Goal: Task Accomplishment & Management: Manage account settings

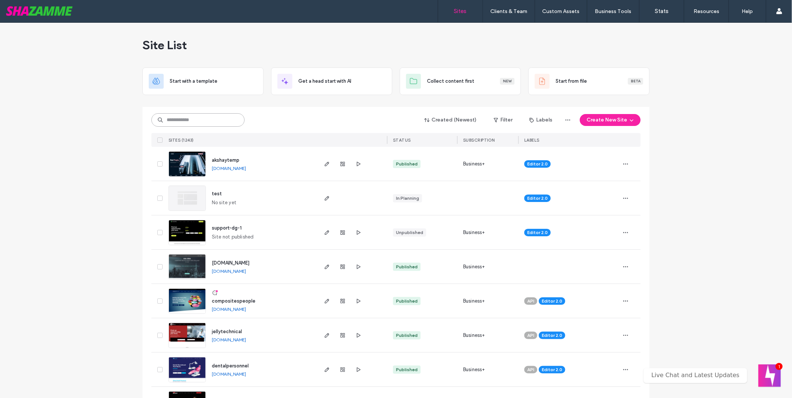
click at [179, 125] on input at bounding box center [197, 119] width 93 height 13
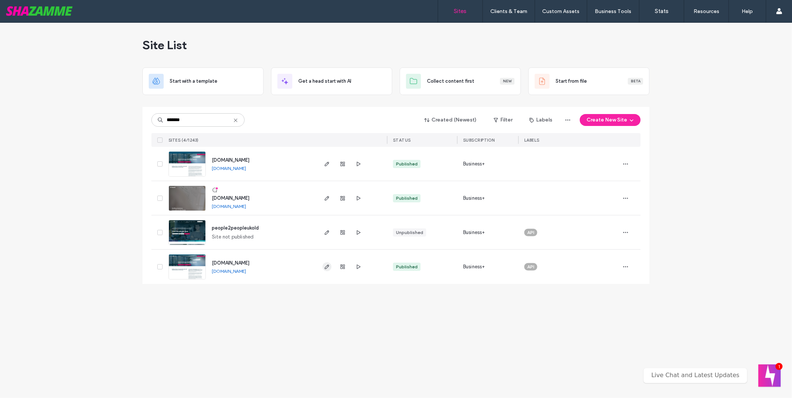
click at [329, 267] on icon "button" at bounding box center [327, 267] width 6 height 6
click at [195, 117] on input "*******" at bounding box center [197, 119] width 93 height 13
type input "****"
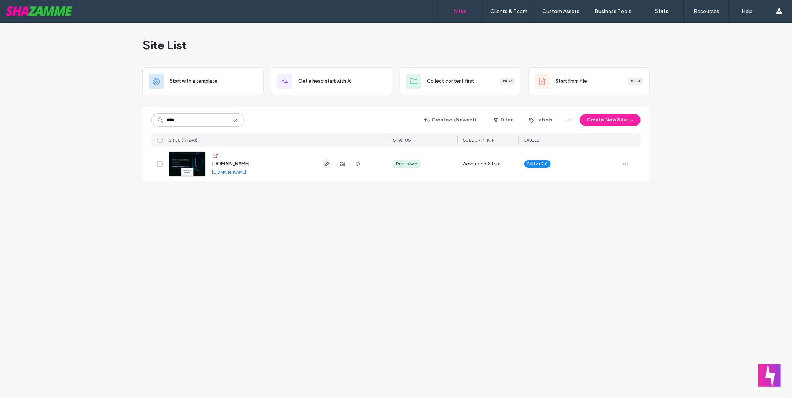
click at [324, 163] on icon "button" at bounding box center [327, 164] width 6 height 6
click at [327, 163] on use "button" at bounding box center [327, 164] width 4 height 4
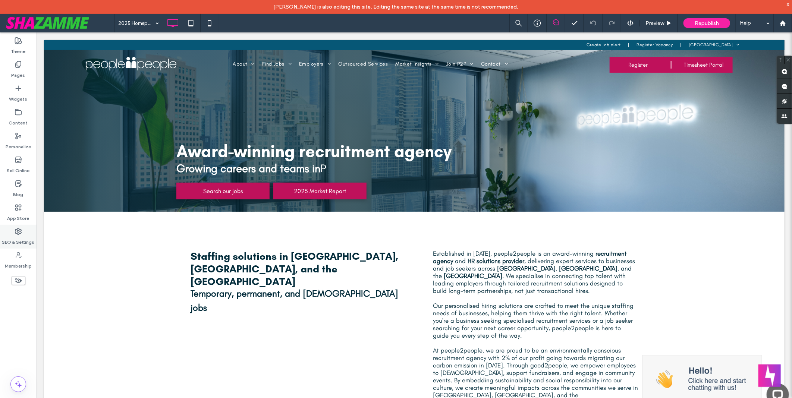
click at [22, 232] on div "SEO & Settings" at bounding box center [18, 237] width 37 height 24
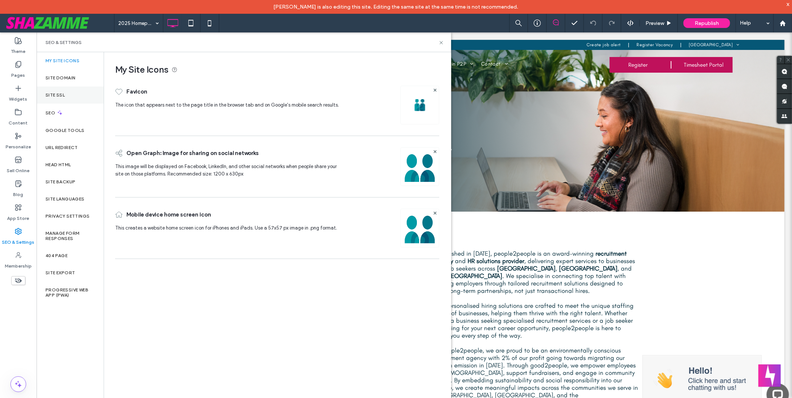
click at [73, 96] on div "Site SSL" at bounding box center [70, 95] width 67 height 17
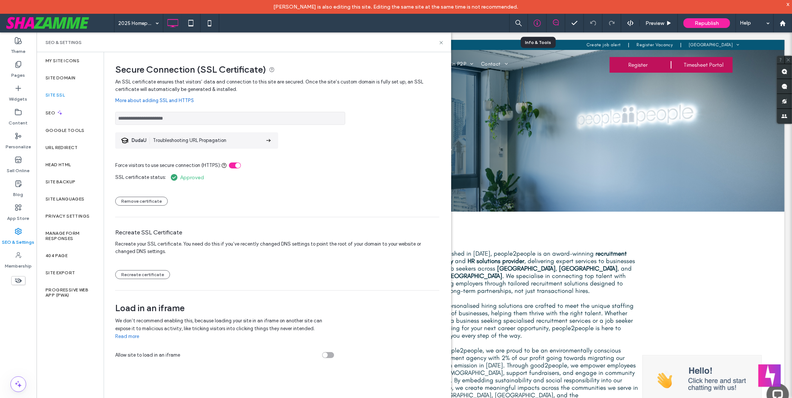
click at [539, 24] on icon at bounding box center [537, 22] width 7 height 7
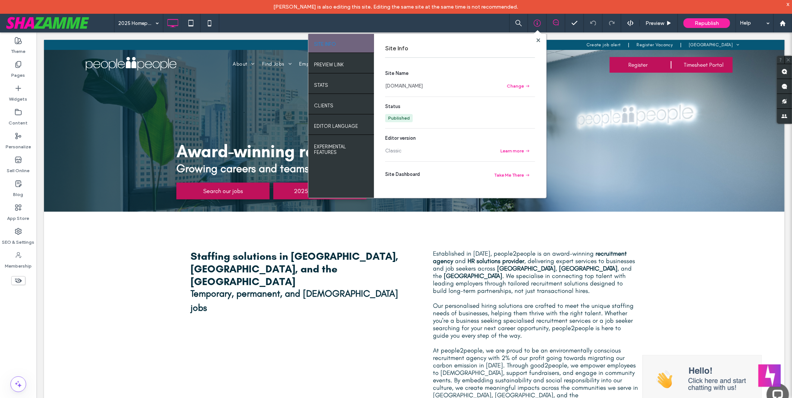
click at [423, 89] on link "www.people2people.com.au" at bounding box center [404, 85] width 38 height 7
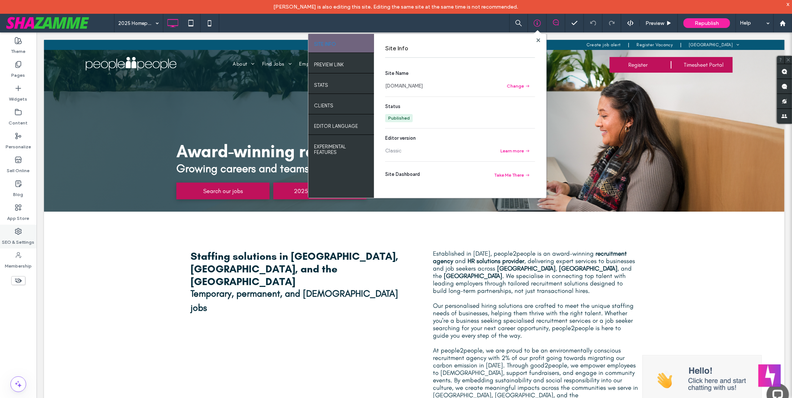
click at [19, 235] on icon at bounding box center [18, 231] width 7 height 7
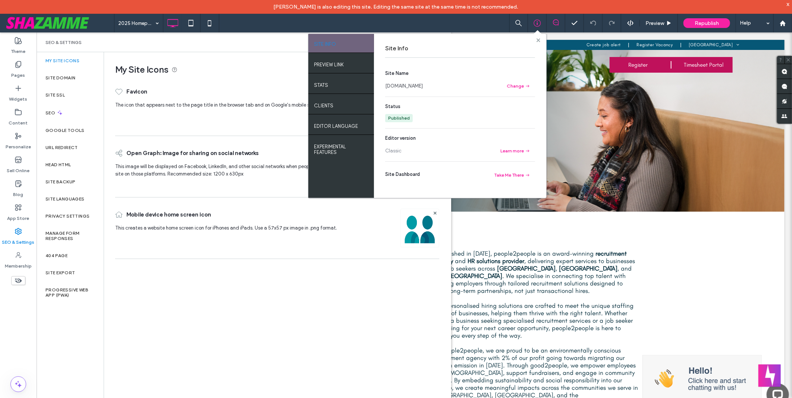
drag, startPoint x: 540, startPoint y: 39, endPoint x: 480, endPoint y: 14, distance: 64.7
click at [540, 39] on use at bounding box center [538, 40] width 4 height 4
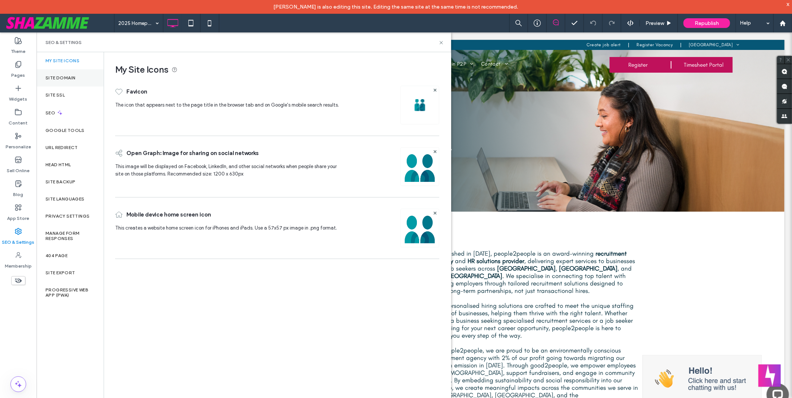
click at [76, 80] on div "Site Domain" at bounding box center [70, 77] width 67 height 17
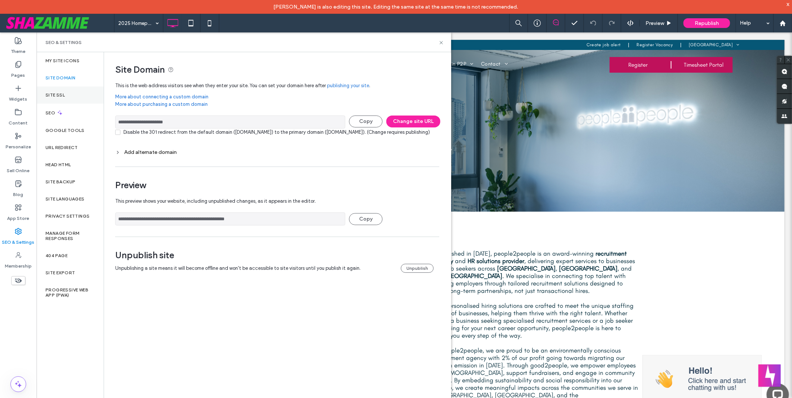
click at [68, 92] on div "Site SSL" at bounding box center [70, 95] width 67 height 17
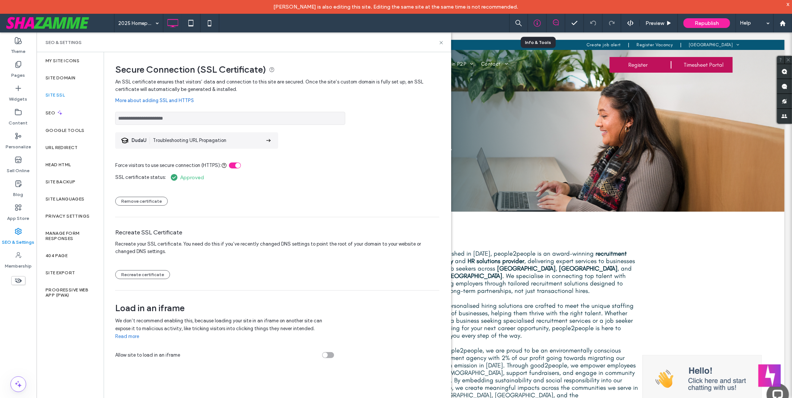
click at [535, 26] on icon at bounding box center [537, 22] width 7 height 7
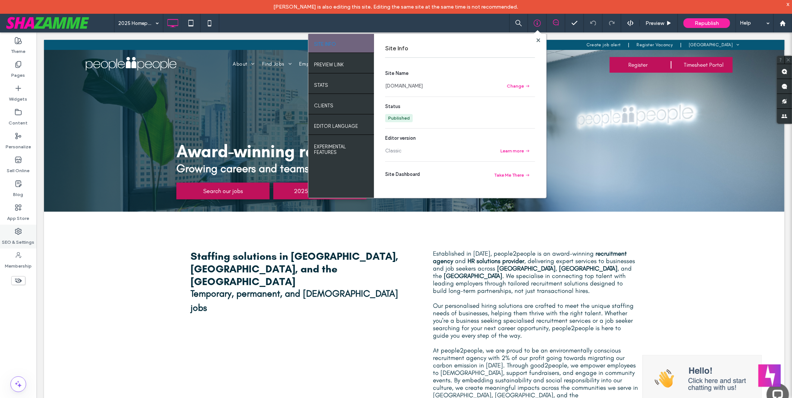
click at [22, 238] on label "SEO & Settings" at bounding box center [18, 240] width 32 height 10
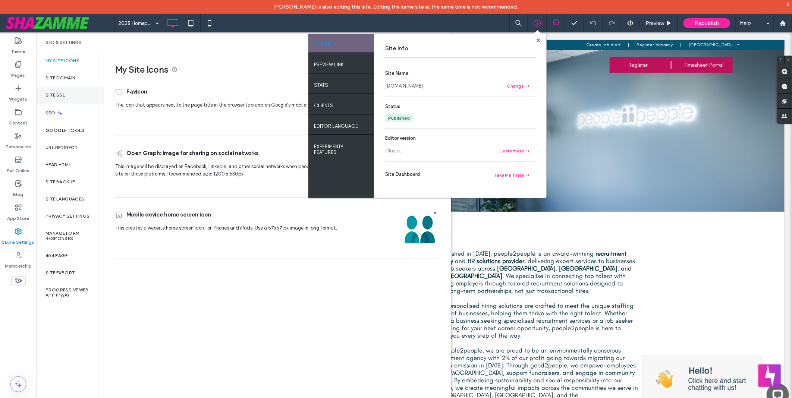
click at [73, 95] on div "Site SSL" at bounding box center [70, 95] width 67 height 17
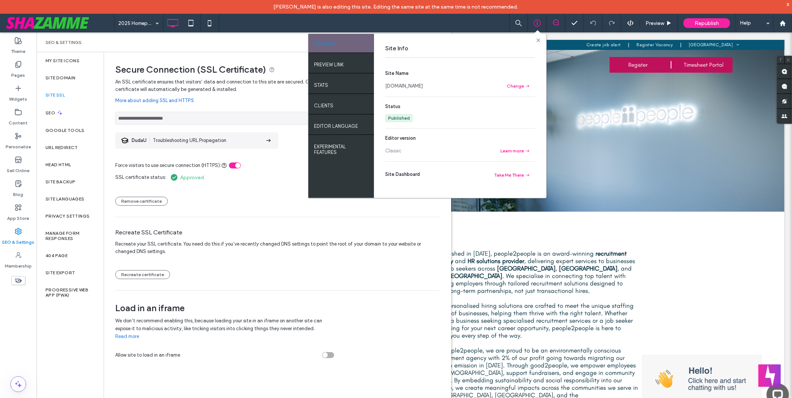
click at [537, 38] on span at bounding box center [539, 40] width 4 height 6
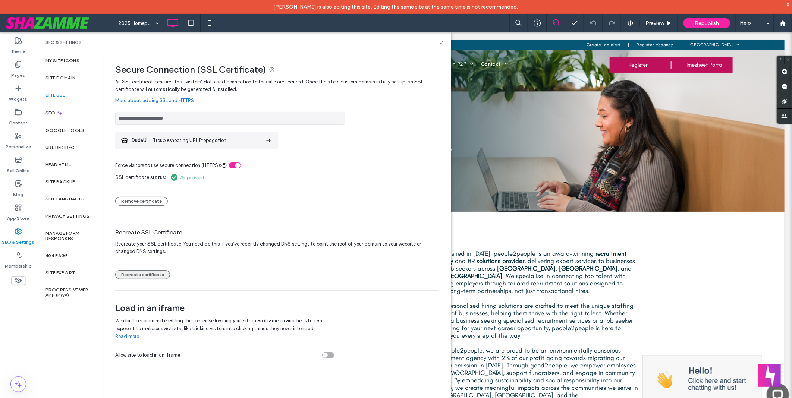
click at [154, 272] on button "Recreate certificate" at bounding box center [142, 274] width 55 height 9
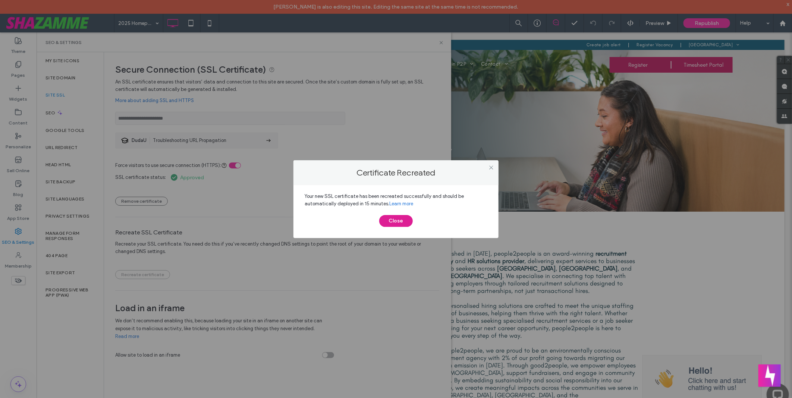
click at [397, 222] on button "Close" at bounding box center [396, 221] width 34 height 12
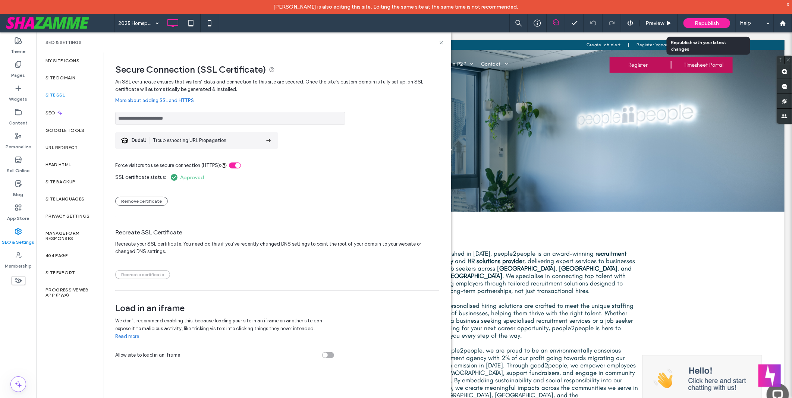
click at [706, 21] on span "Republish" at bounding box center [707, 23] width 24 height 6
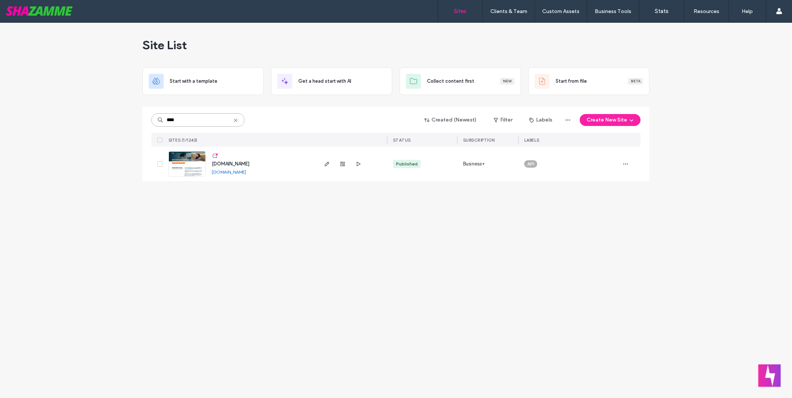
click at [202, 113] on input "****" at bounding box center [197, 119] width 93 height 13
type input "*******"
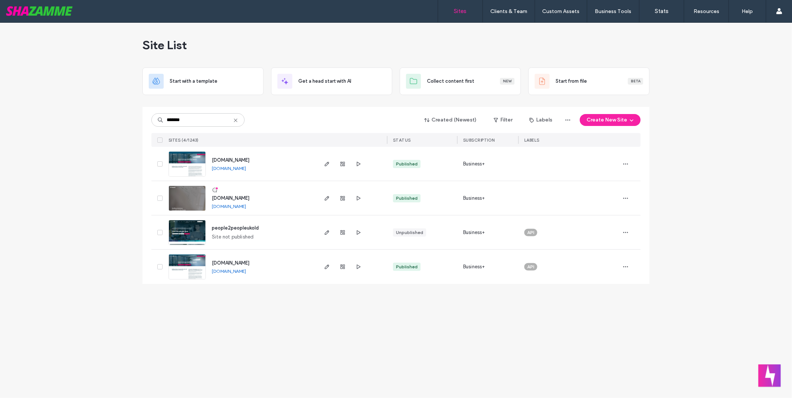
click at [246, 272] on link "[DOMAIN_NAME]" at bounding box center [229, 272] width 34 height 6
click at [293, 318] on div "Site List Start with a template Get a head start with AI Collect content first …" at bounding box center [396, 211] width 792 height 376
click at [246, 272] on link "[DOMAIN_NAME]" at bounding box center [229, 272] width 34 height 6
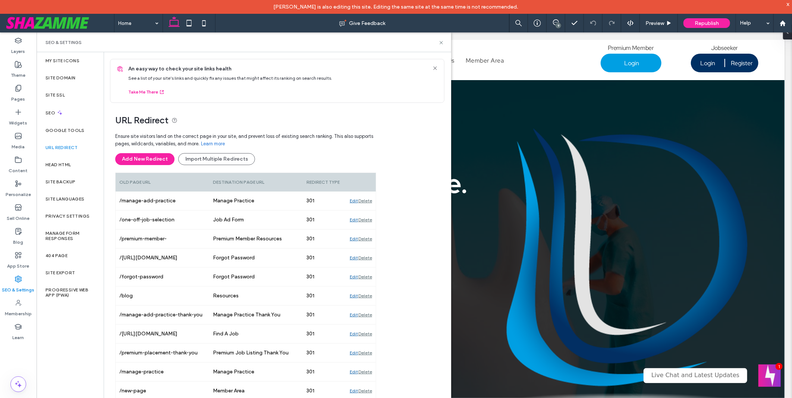
scroll to position [2711, 0]
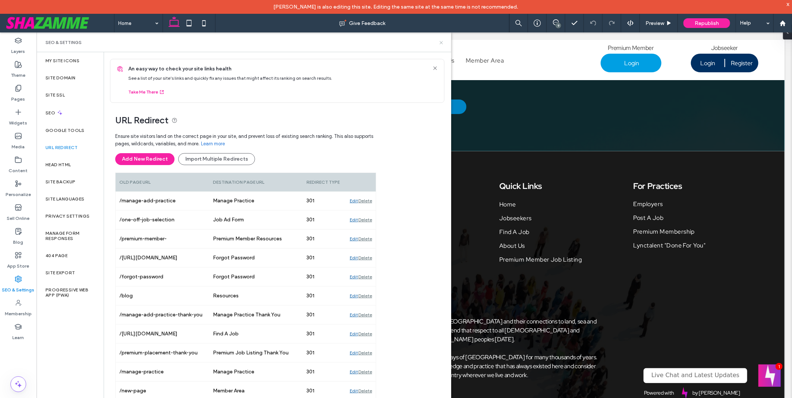
click at [441, 45] on icon at bounding box center [442, 43] width 6 height 6
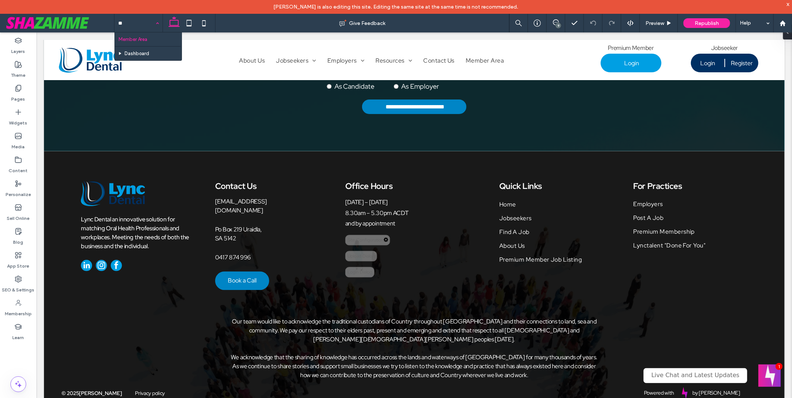
type input "***"
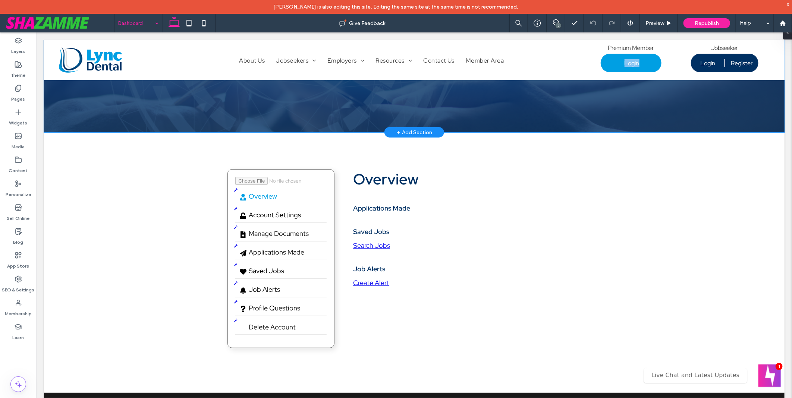
scroll to position [166, 0]
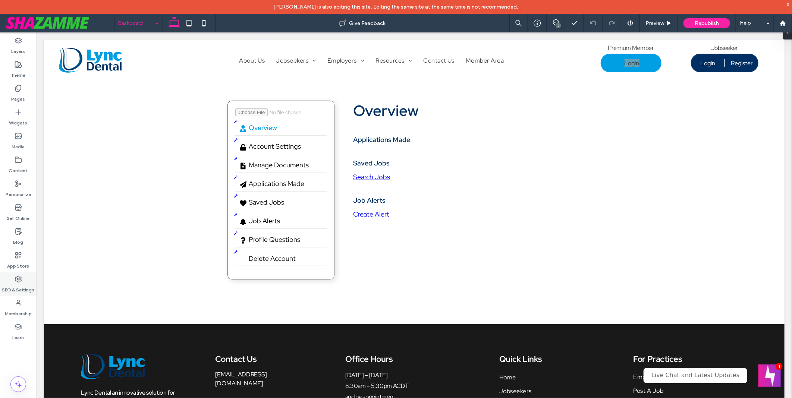
click at [19, 280] on icon at bounding box center [18, 279] width 7 height 7
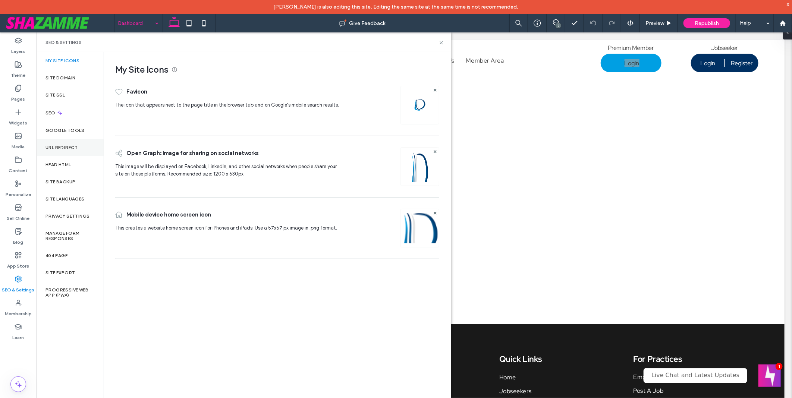
click at [73, 147] on label "URL Redirect" at bounding box center [61, 147] width 32 height 5
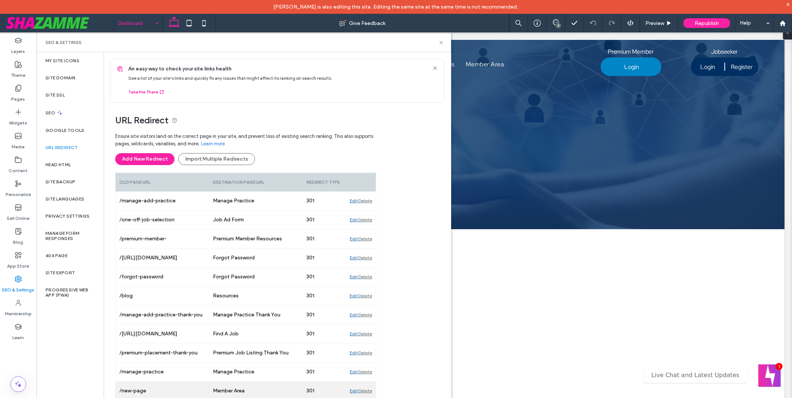
scroll to position [6, 0]
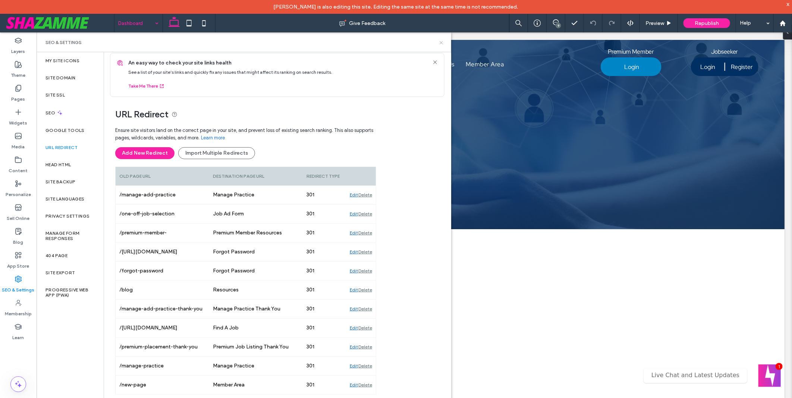
click at [442, 41] on icon at bounding box center [442, 43] width 6 height 6
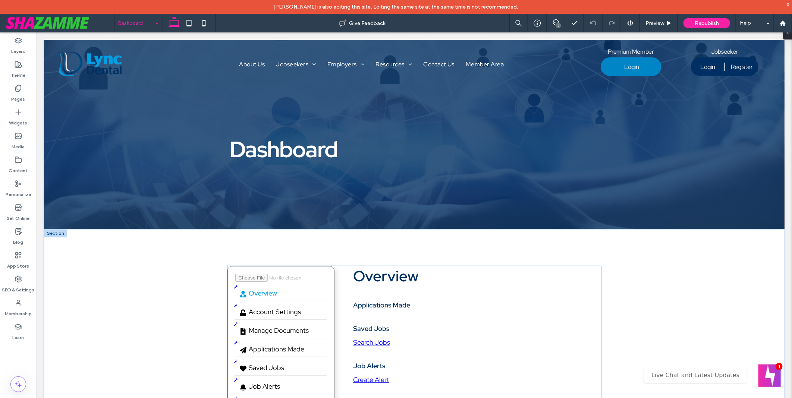
click at [468, 317] on section "Overview Applications Made No applications submitted Saved Jobs No jobs saved S…" at bounding box center [473, 325] width 240 height 118
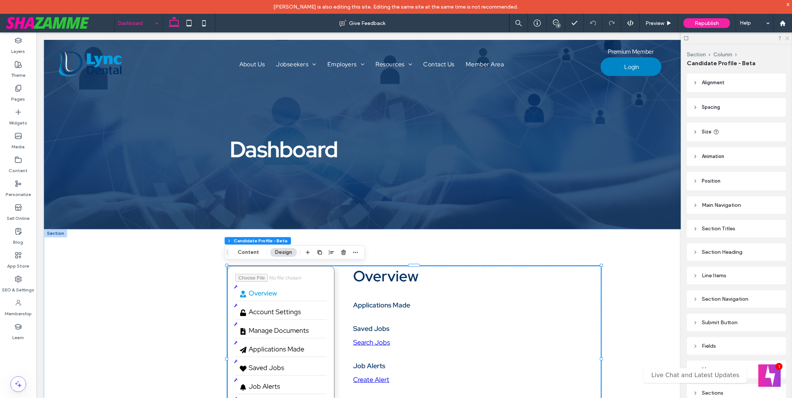
click at [788, 38] on use at bounding box center [787, 39] width 4 height 4
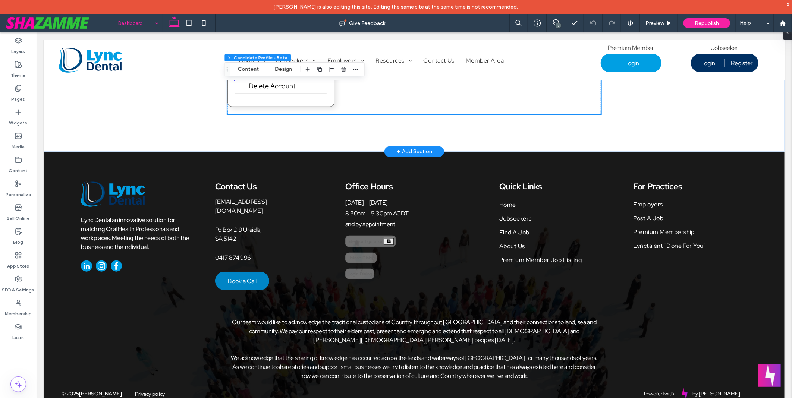
scroll to position [342, 0]
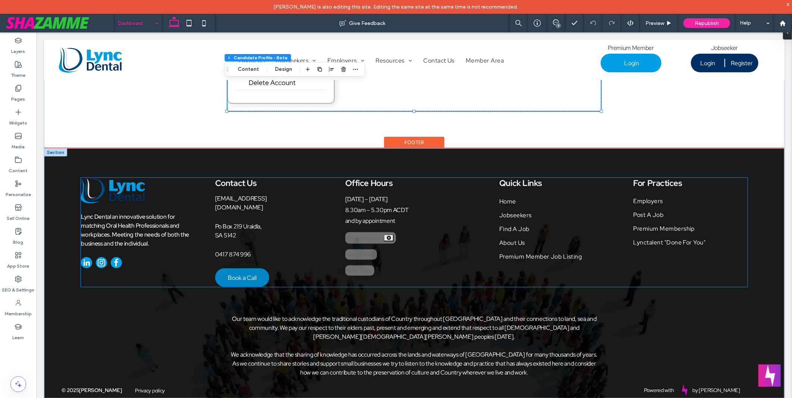
click at [364, 234] on div "Site Configuration" at bounding box center [370, 238] width 51 height 12
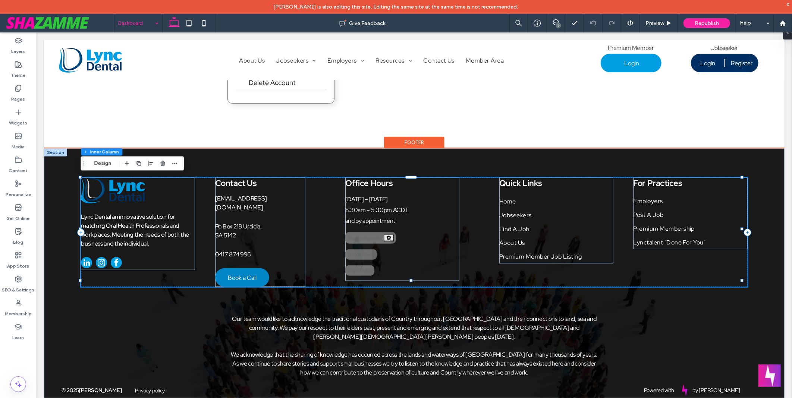
click at [370, 235] on div "Site Configuration" at bounding box center [370, 238] width 51 height 12
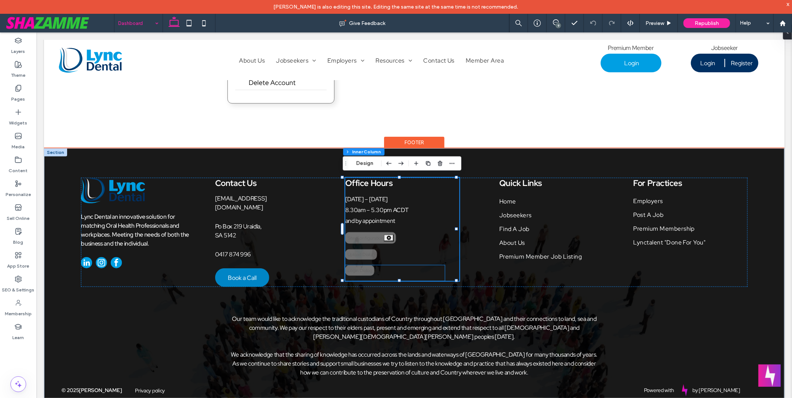
click at [385, 275] on div "Login Dialog Edit Login Dialog Copy This Configuration Paste Configuration Done…" at bounding box center [395, 273] width 100 height 16
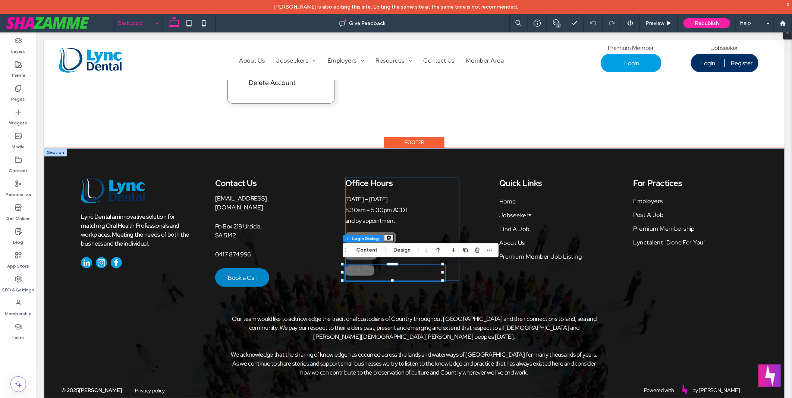
type input "***"
click at [411, 233] on div "Site Configuration ::: Edit Site Configuration Preview Upload Dialog Preview Lo…" at bounding box center [402, 238] width 114 height 12
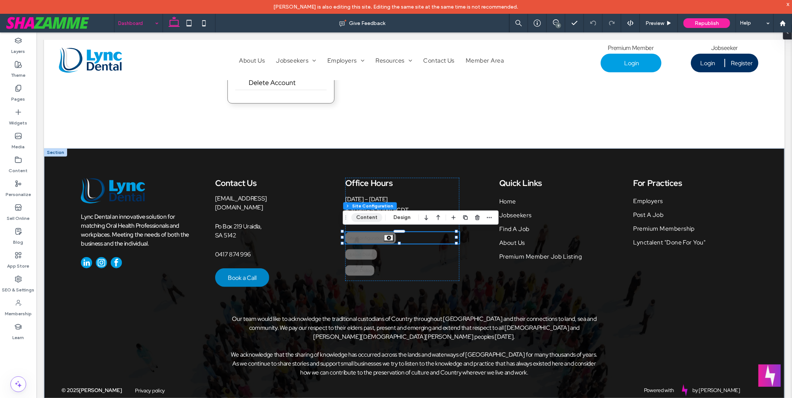
click at [370, 220] on button "Content" at bounding box center [366, 217] width 31 height 9
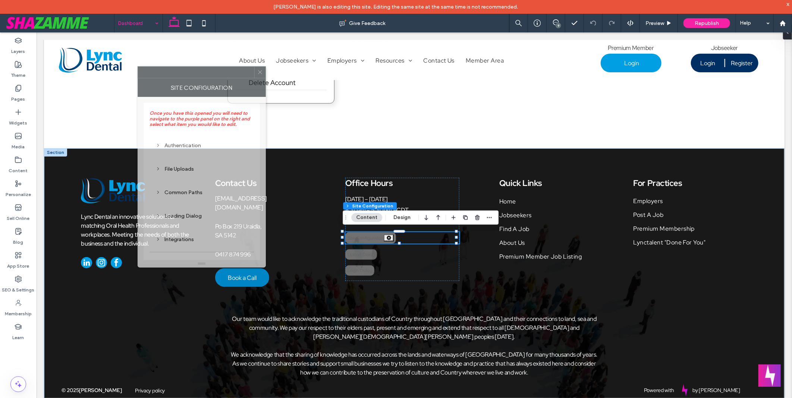
drag, startPoint x: 715, startPoint y: 106, endPoint x: 217, endPoint y: 79, distance: 498.6
click at [217, 78] on div at bounding box center [196, 72] width 116 height 11
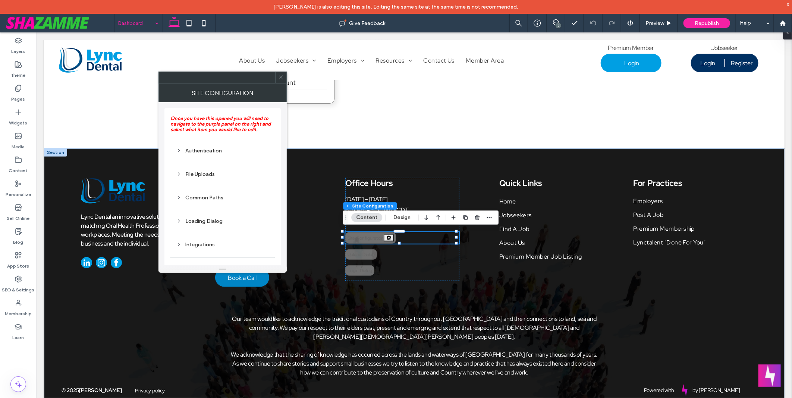
click at [199, 147] on div "Authentication" at bounding box center [222, 151] width 92 height 10
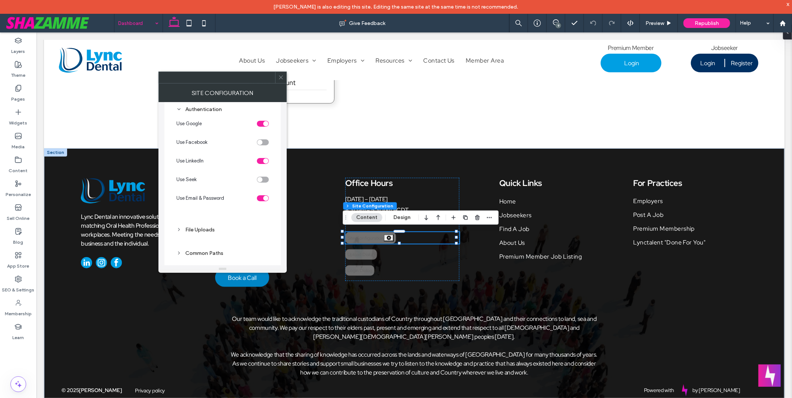
scroll to position [0, 0]
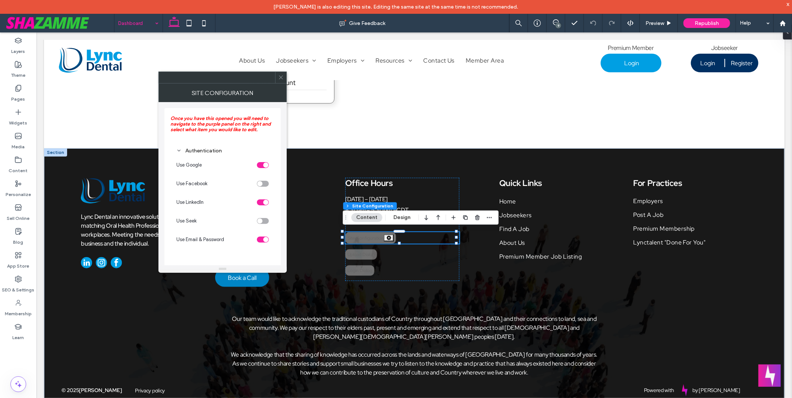
click at [202, 147] on div "Authentication" at bounding box center [222, 151] width 92 height 10
click at [206, 177] on div "File Uploads" at bounding box center [222, 174] width 92 height 6
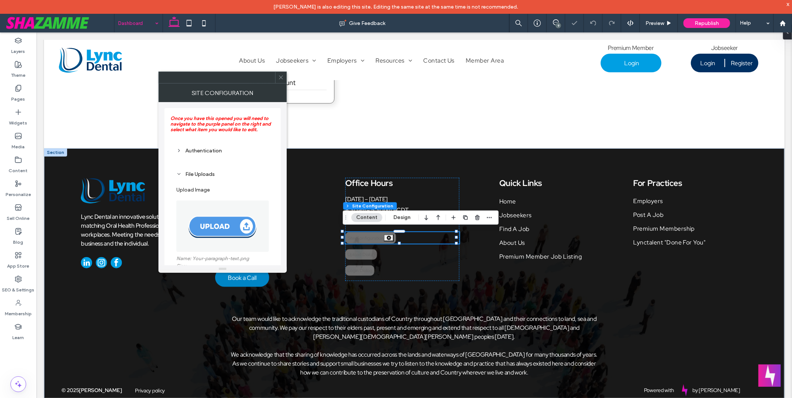
click at [206, 177] on div "File Uploads" at bounding box center [222, 174] width 92 height 6
click at [212, 201] on div "Common Paths" at bounding box center [222, 198] width 92 height 10
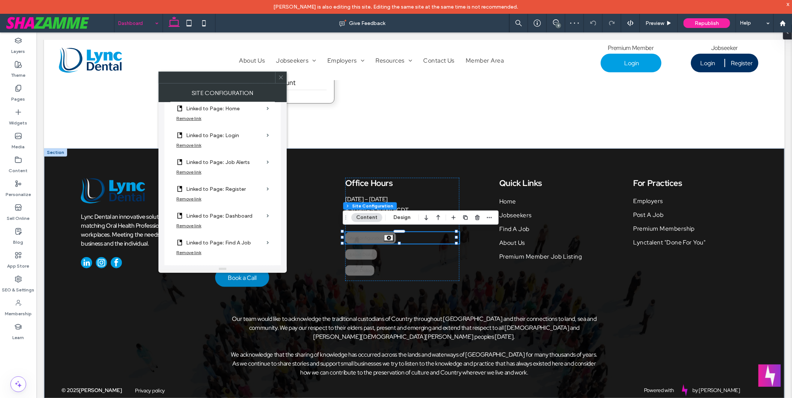
scroll to position [124, 0]
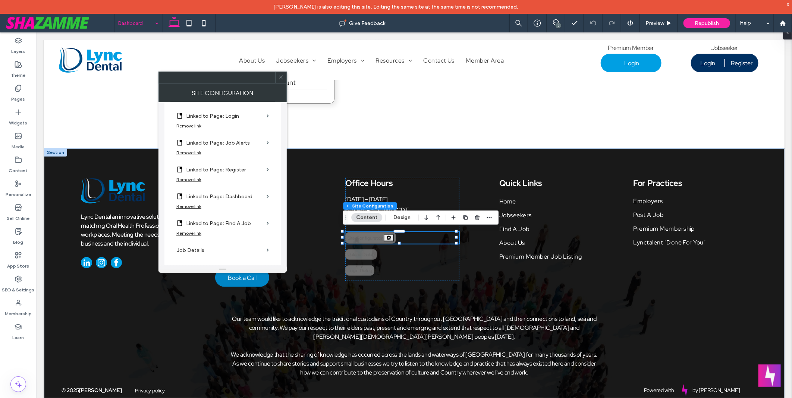
click at [260, 194] on label "Linked to Page: Dashboard" at bounding box center [225, 197] width 78 height 14
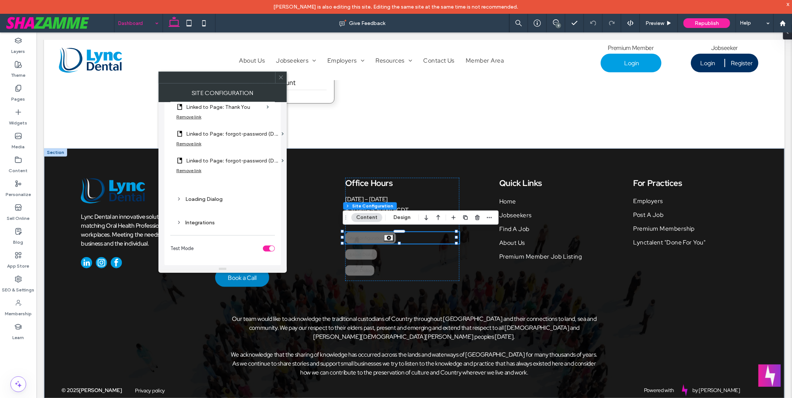
click at [208, 197] on div "Loading Dialog" at bounding box center [222, 199] width 92 height 6
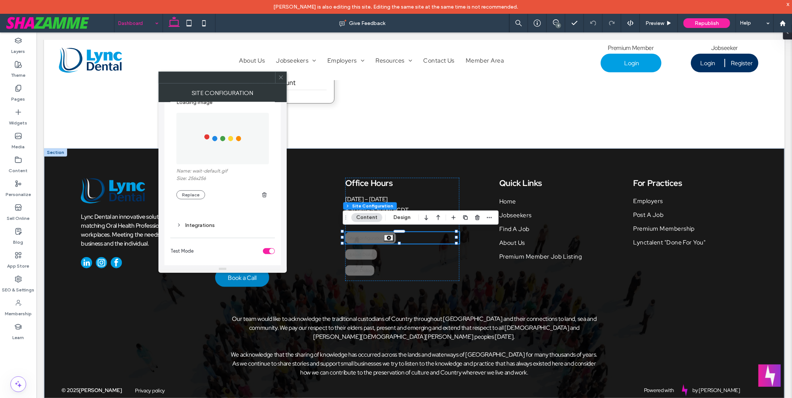
scroll to position [460, 0]
click at [200, 220] on div "Integrations" at bounding box center [222, 222] width 92 height 6
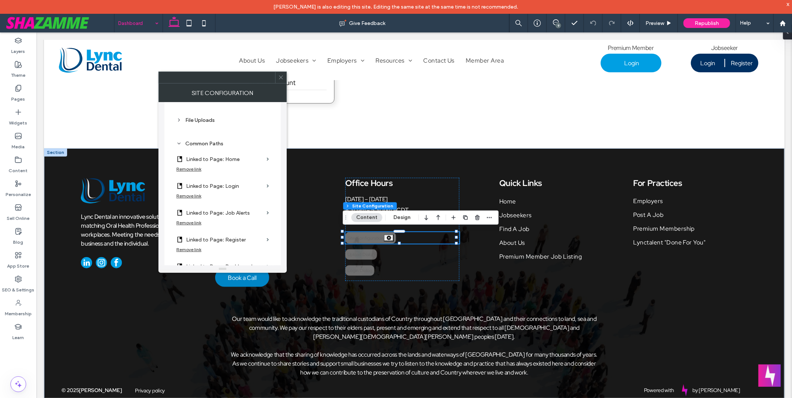
scroll to position [124, 0]
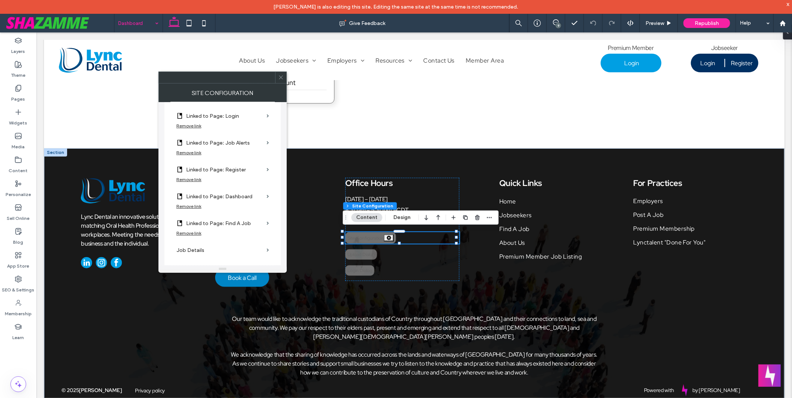
click at [198, 204] on div "Remove link" at bounding box center [188, 207] width 25 height 6
click at [280, 81] on span at bounding box center [281, 77] width 6 height 11
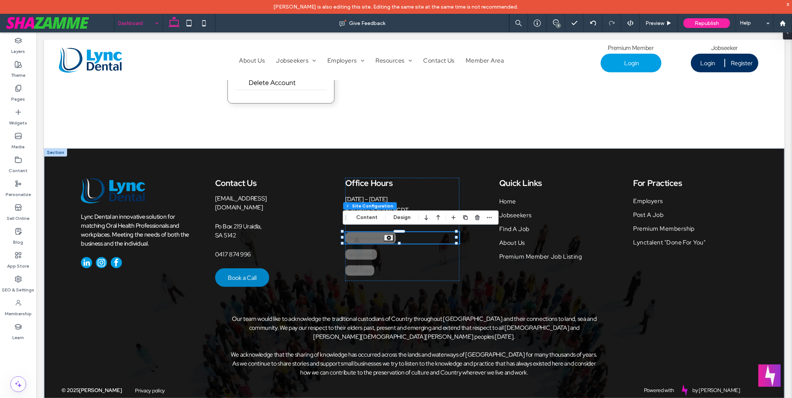
drag, startPoint x: 22, startPoint y: 357, endPoint x: 7, endPoint y: 313, distance: 47.2
click at [22, 357] on div "Layers Theme Pages Widgets Media Content Personalize Sell Online Blog App Store…" at bounding box center [18, 222] width 37 height 380
click at [318, 132] on div "Delete Overview Account Settings Manage Documents Applications Made Saved Jobs …" at bounding box center [414, 17] width 448 height 261
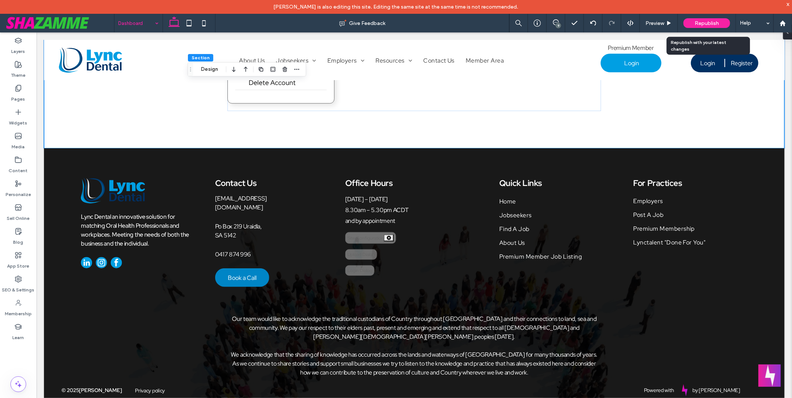
click at [708, 23] on span "Republish" at bounding box center [707, 23] width 24 height 6
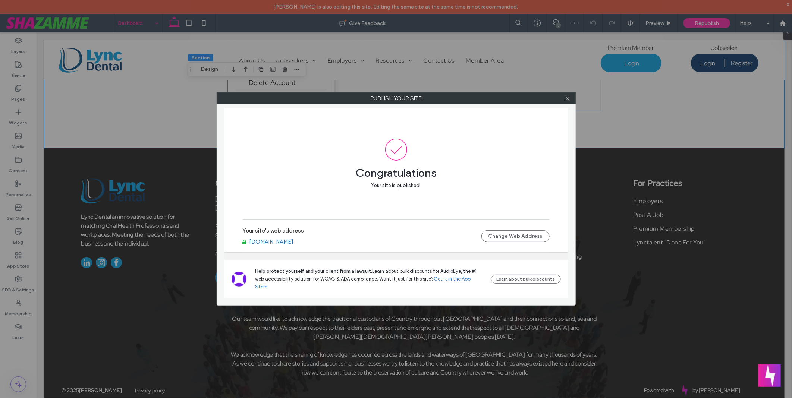
click at [294, 245] on link "[DOMAIN_NAME]" at bounding box center [272, 242] width 44 height 7
click at [569, 96] on icon at bounding box center [568, 99] width 6 height 6
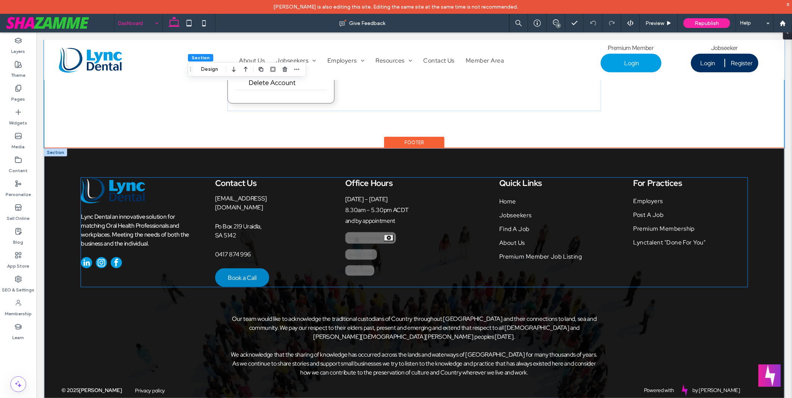
click at [361, 237] on div "Site Configuration" at bounding box center [370, 238] width 51 height 12
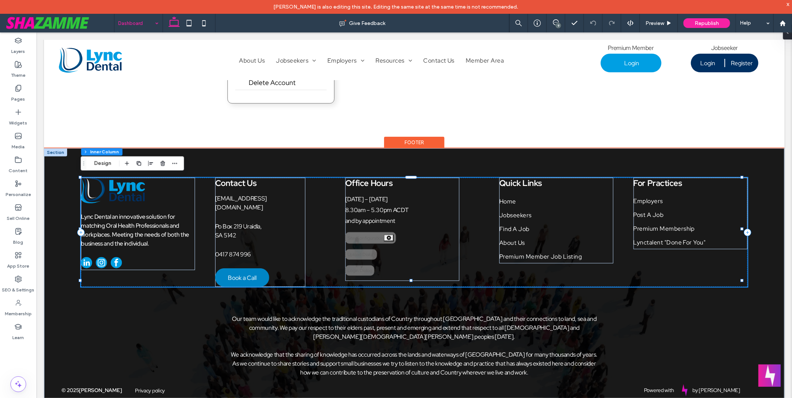
click at [362, 239] on div "Site Configuration" at bounding box center [370, 238] width 51 height 12
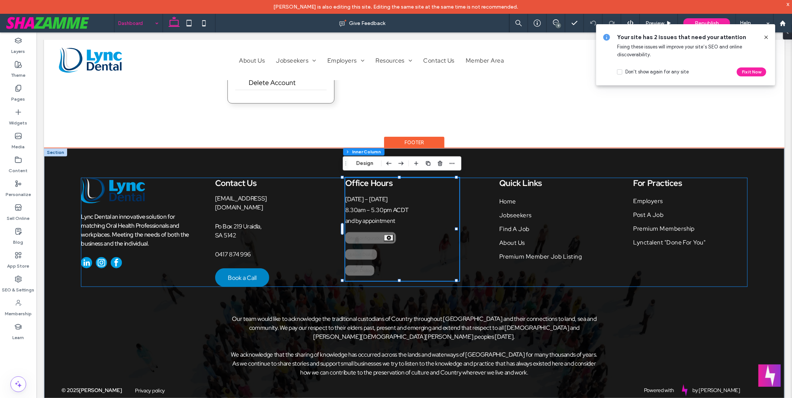
click at [371, 238] on div "Site Configuration" at bounding box center [370, 238] width 51 height 12
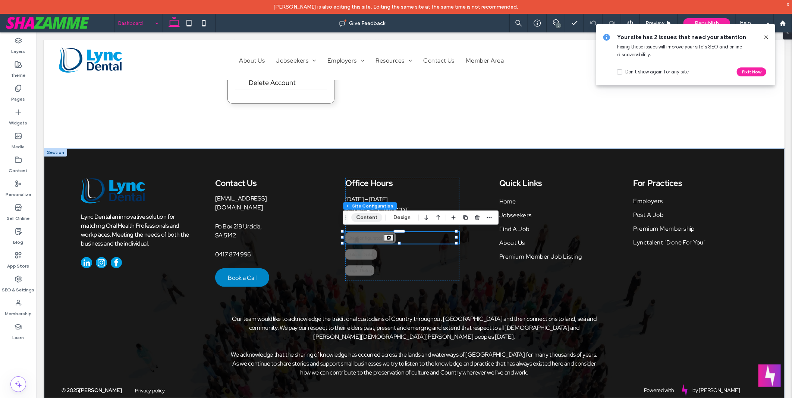
click at [371, 218] on button "Content" at bounding box center [366, 217] width 31 height 9
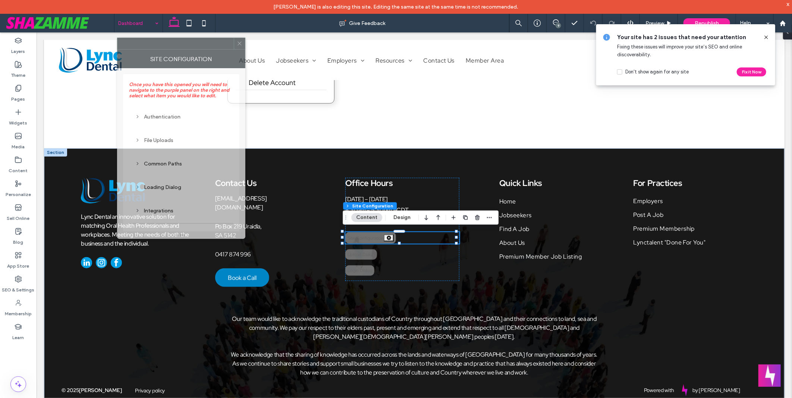
drag, startPoint x: 711, startPoint y: 110, endPoint x: 172, endPoint y: 50, distance: 542.7
click at [172, 50] on div "Site Configuration" at bounding box center [181, 59] width 128 height 19
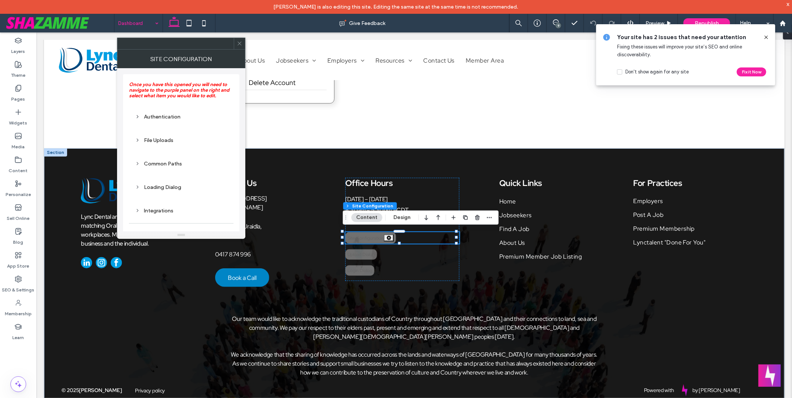
click at [159, 115] on div "Authentication" at bounding box center [181, 117] width 92 height 6
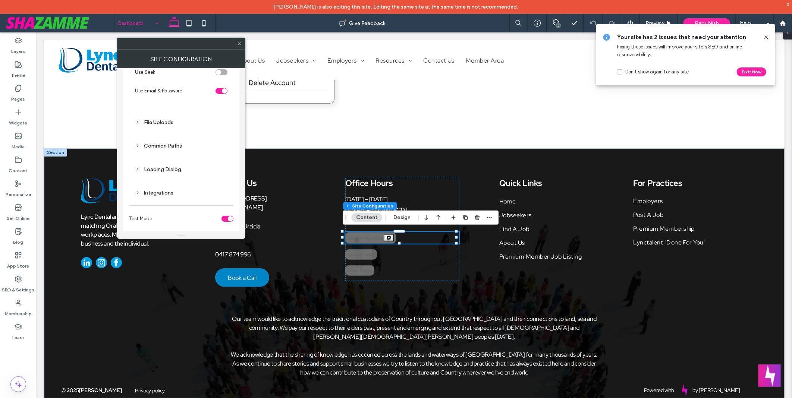
scroll to position [122, 0]
click at [239, 42] on icon at bounding box center [240, 44] width 6 height 6
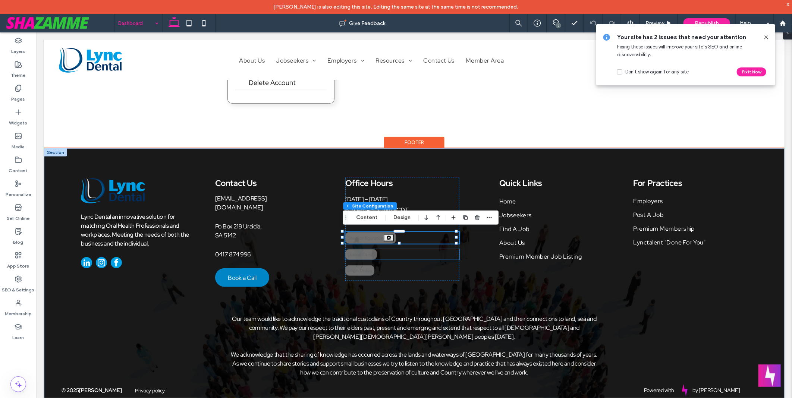
click at [371, 255] on div "Upload Dialog" at bounding box center [361, 254] width 32 height 10
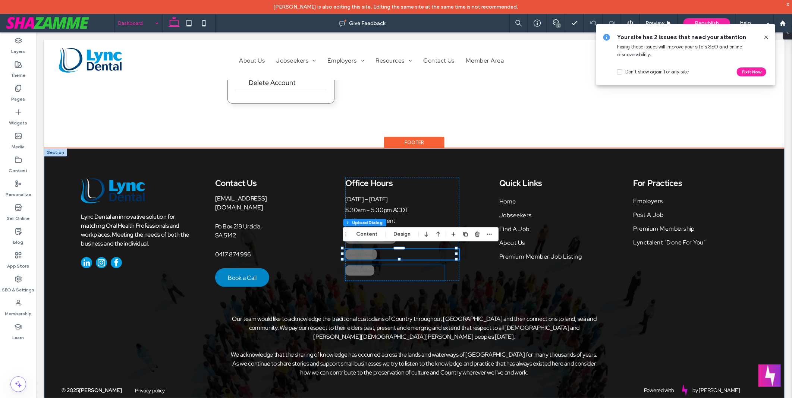
click at [354, 271] on div "Login Dialog" at bounding box center [359, 270] width 29 height 10
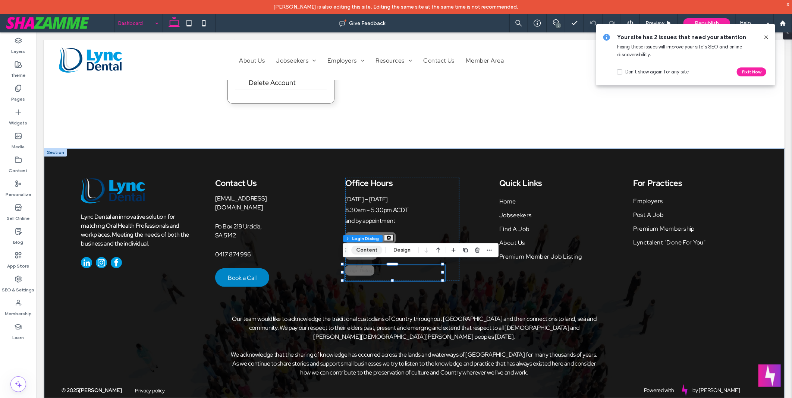
type input "*"
type input "***"
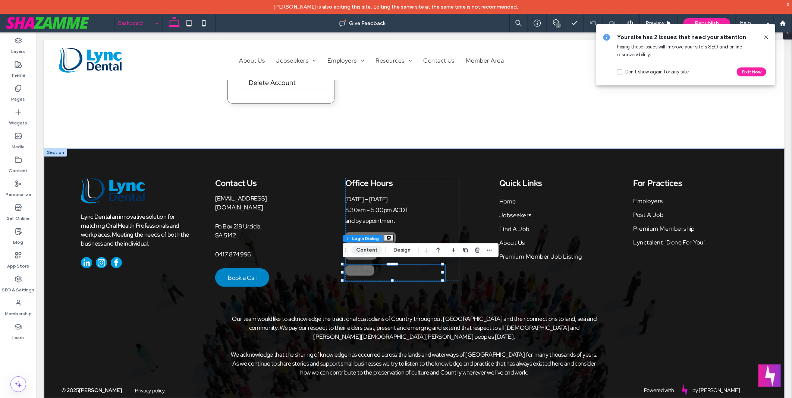
type input "***"
click at [364, 252] on button "Content" at bounding box center [366, 250] width 31 height 9
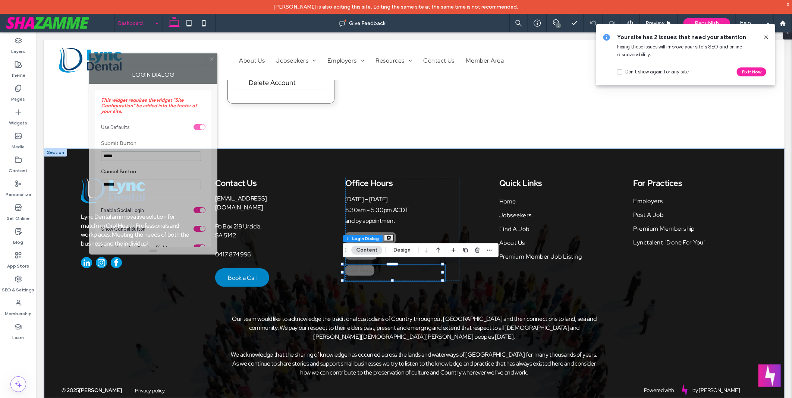
drag, startPoint x: 713, startPoint y: 109, endPoint x: 173, endPoint y: 69, distance: 541.9
click at [173, 65] on div at bounding box center [148, 59] width 116 height 11
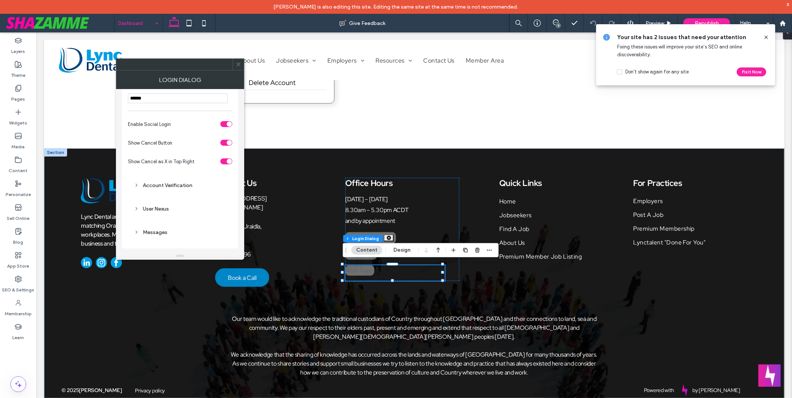
scroll to position [92, 0]
click at [189, 188] on div "Account Verification" at bounding box center [180, 185] width 92 height 6
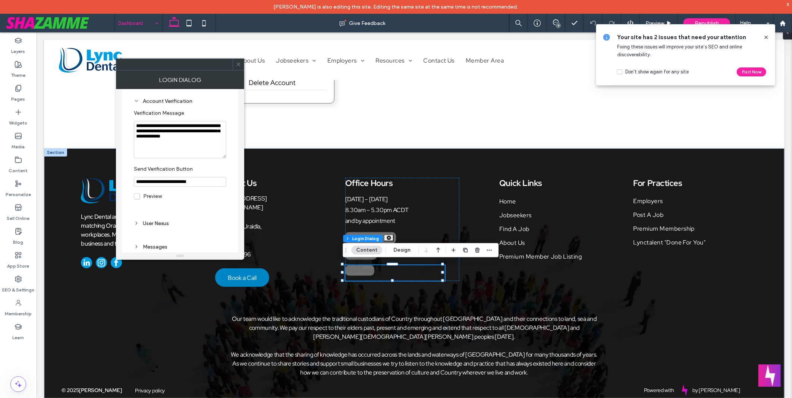
scroll to position [192, 0]
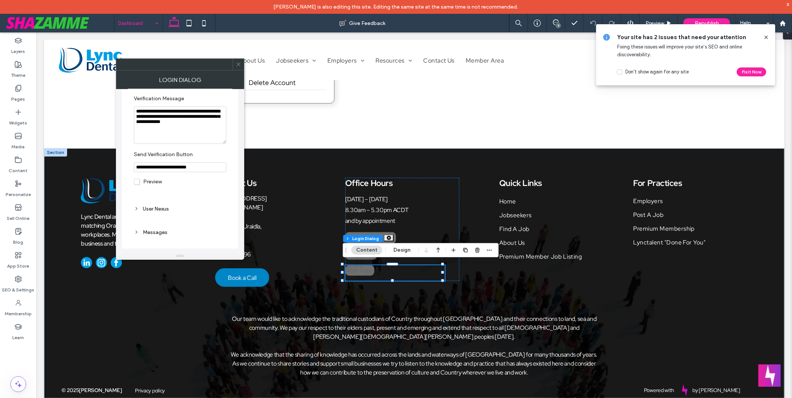
click at [166, 206] on div "User Nexus" at bounding box center [180, 209] width 92 height 6
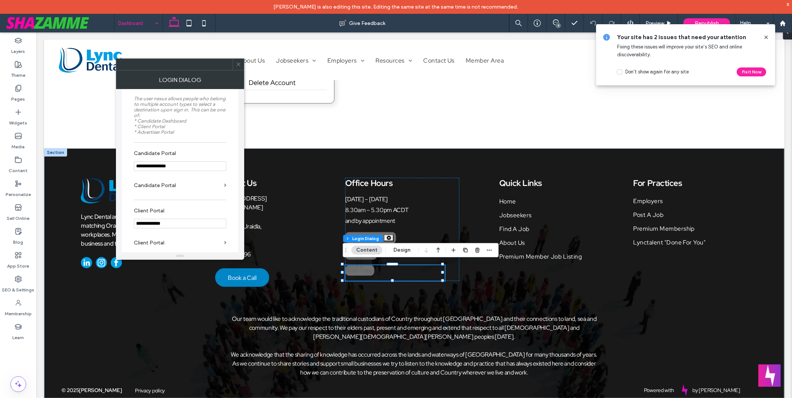
scroll to position [316, 0]
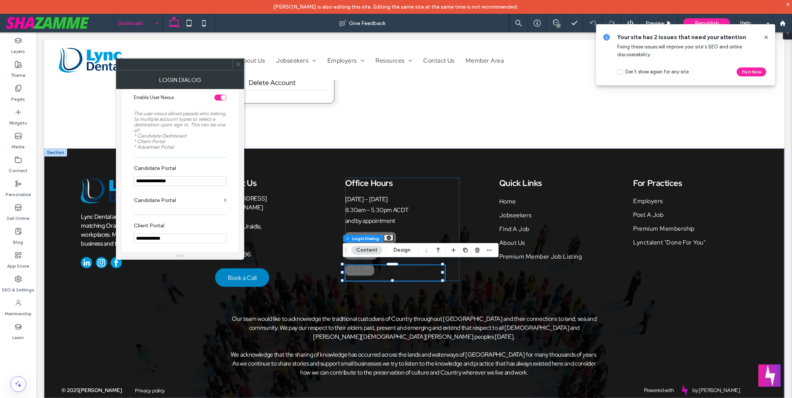
click at [238, 63] on icon at bounding box center [239, 65] width 6 height 6
